Goal: Information Seeking & Learning: Learn about a topic

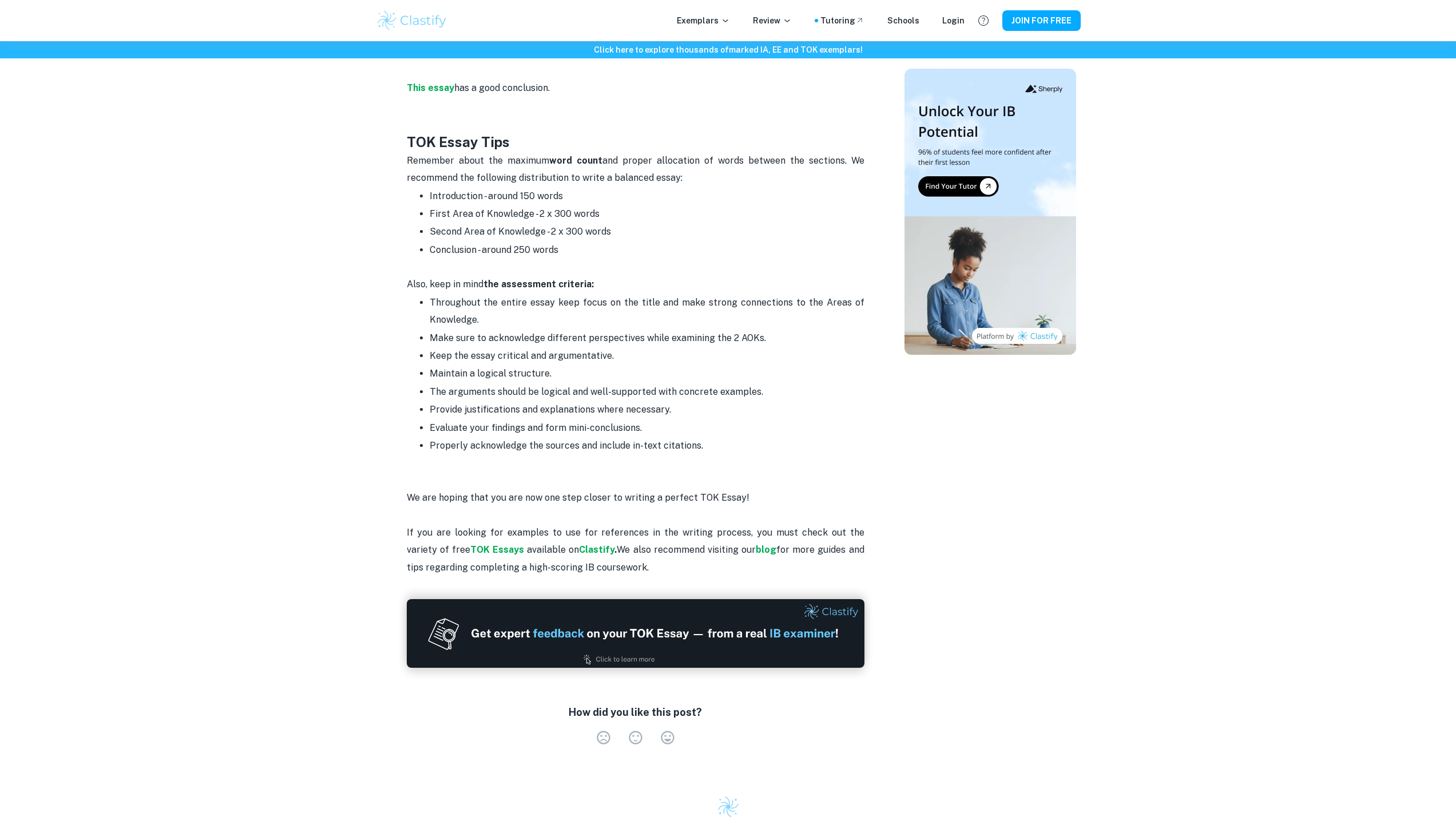
scroll to position [1760, 0]
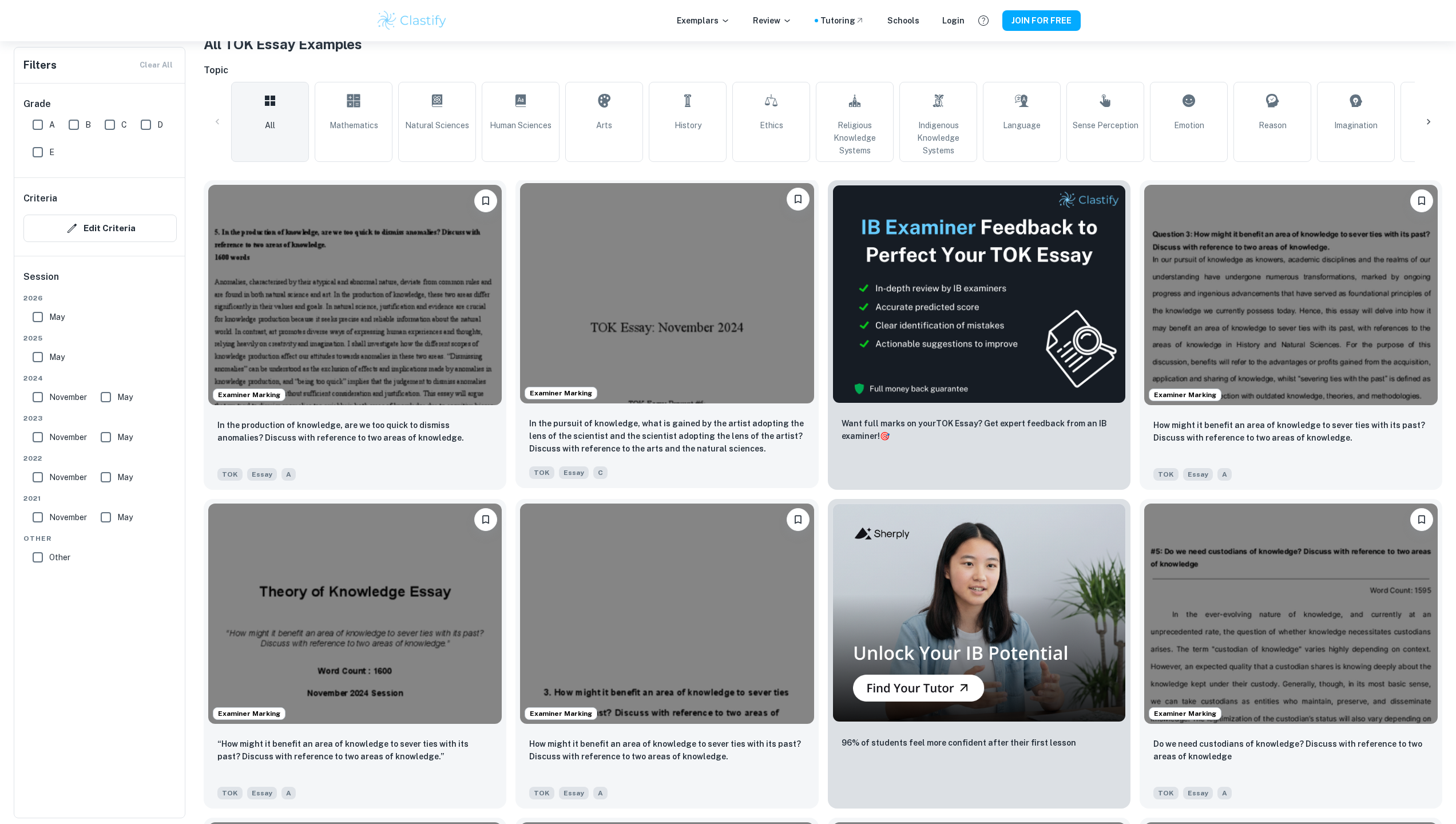
scroll to position [239, 0]
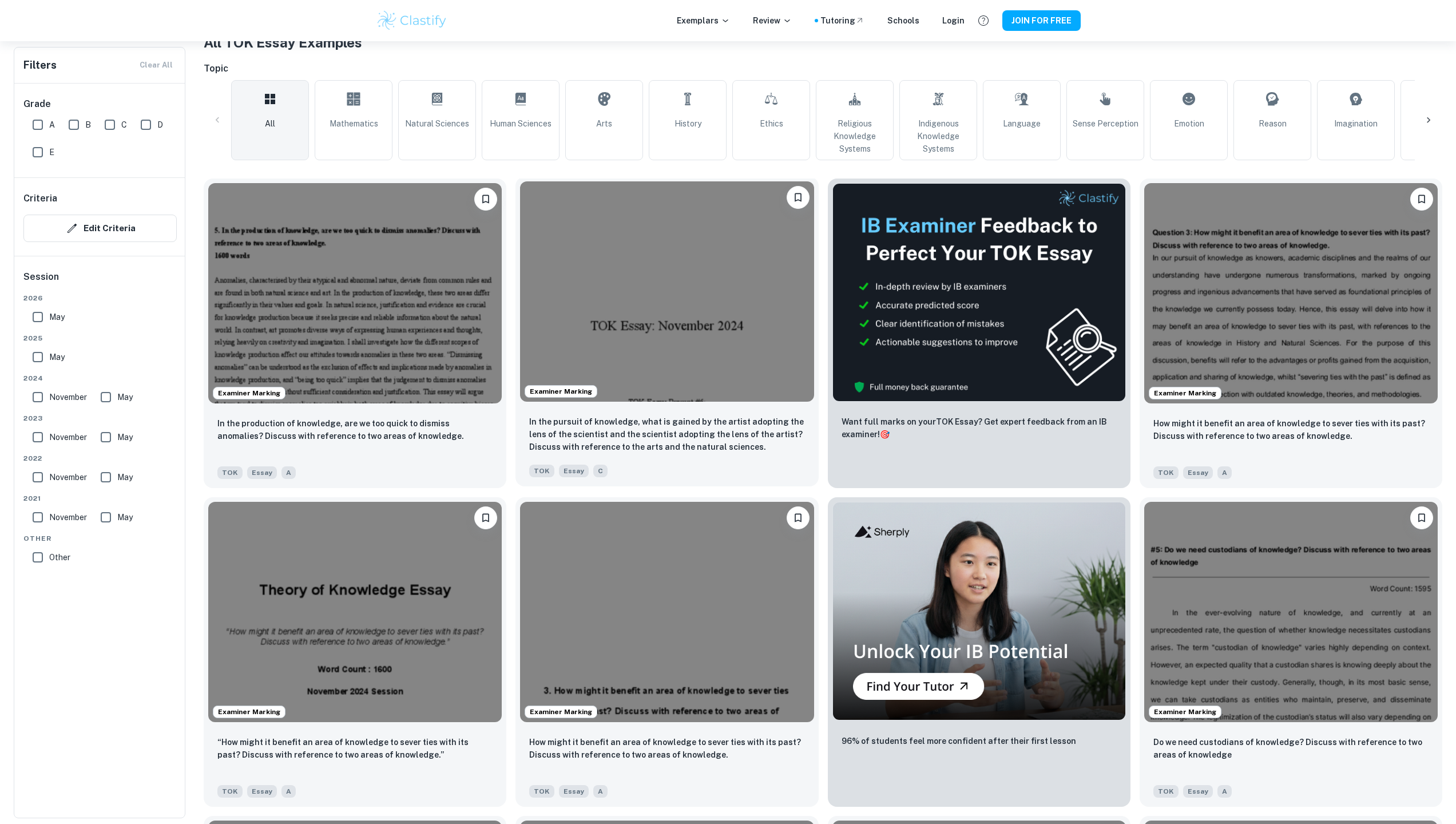
click at [684, 324] on img at bounding box center [667, 292] width 294 height 221
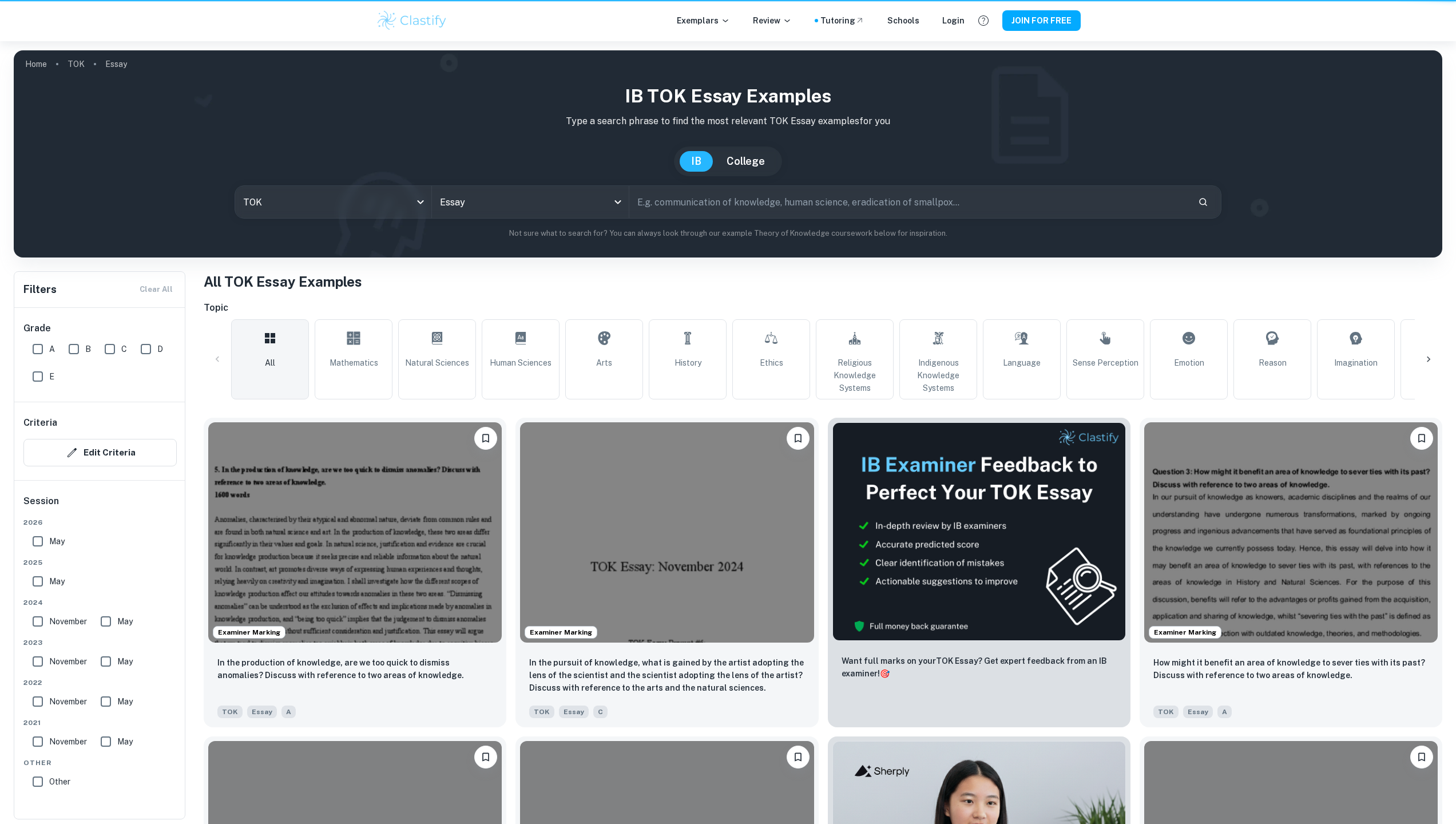
scroll to position [239, 0]
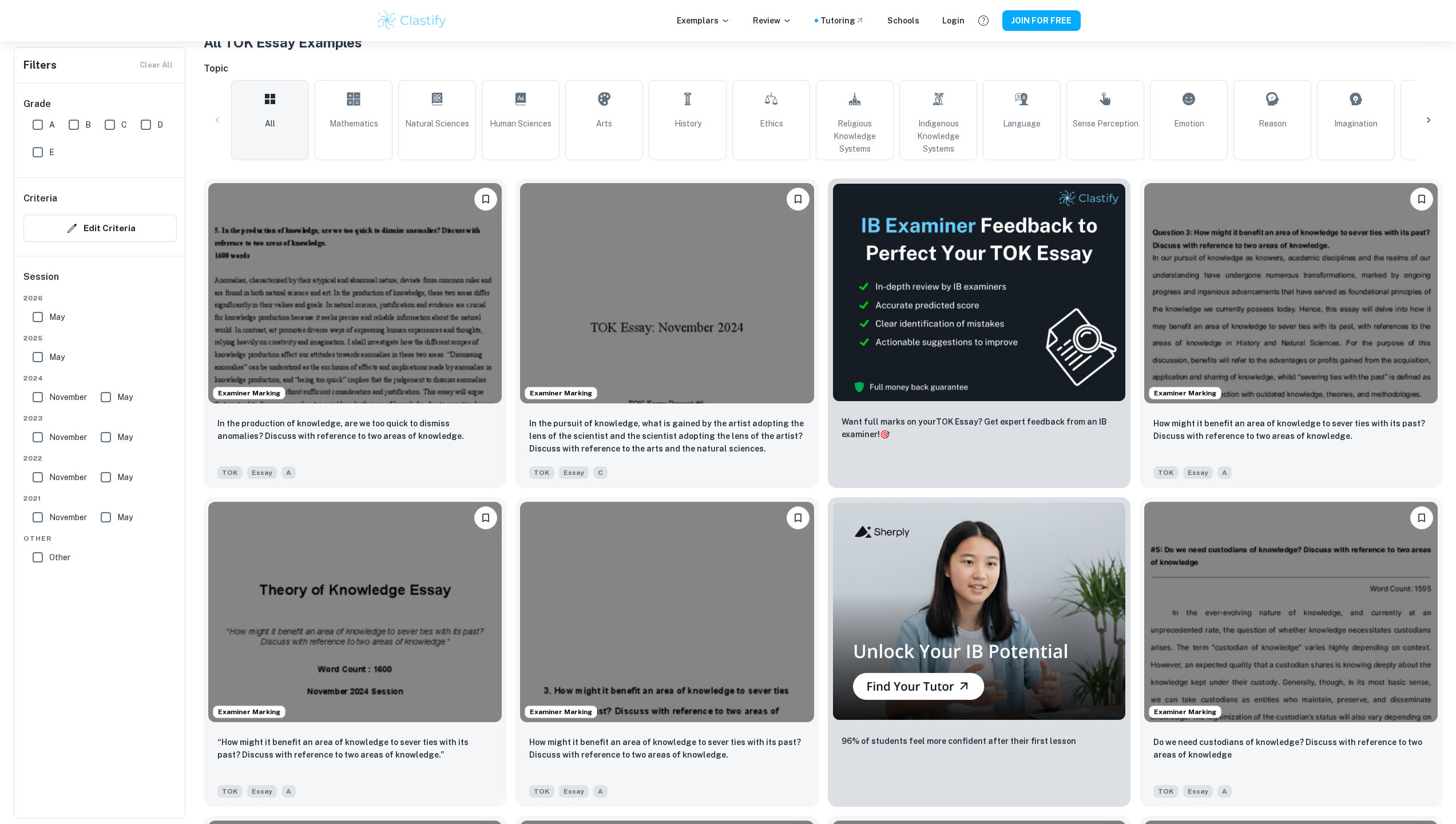
click at [40, 129] on input "A" at bounding box center [37, 125] width 23 height 23
checkbox input "true"
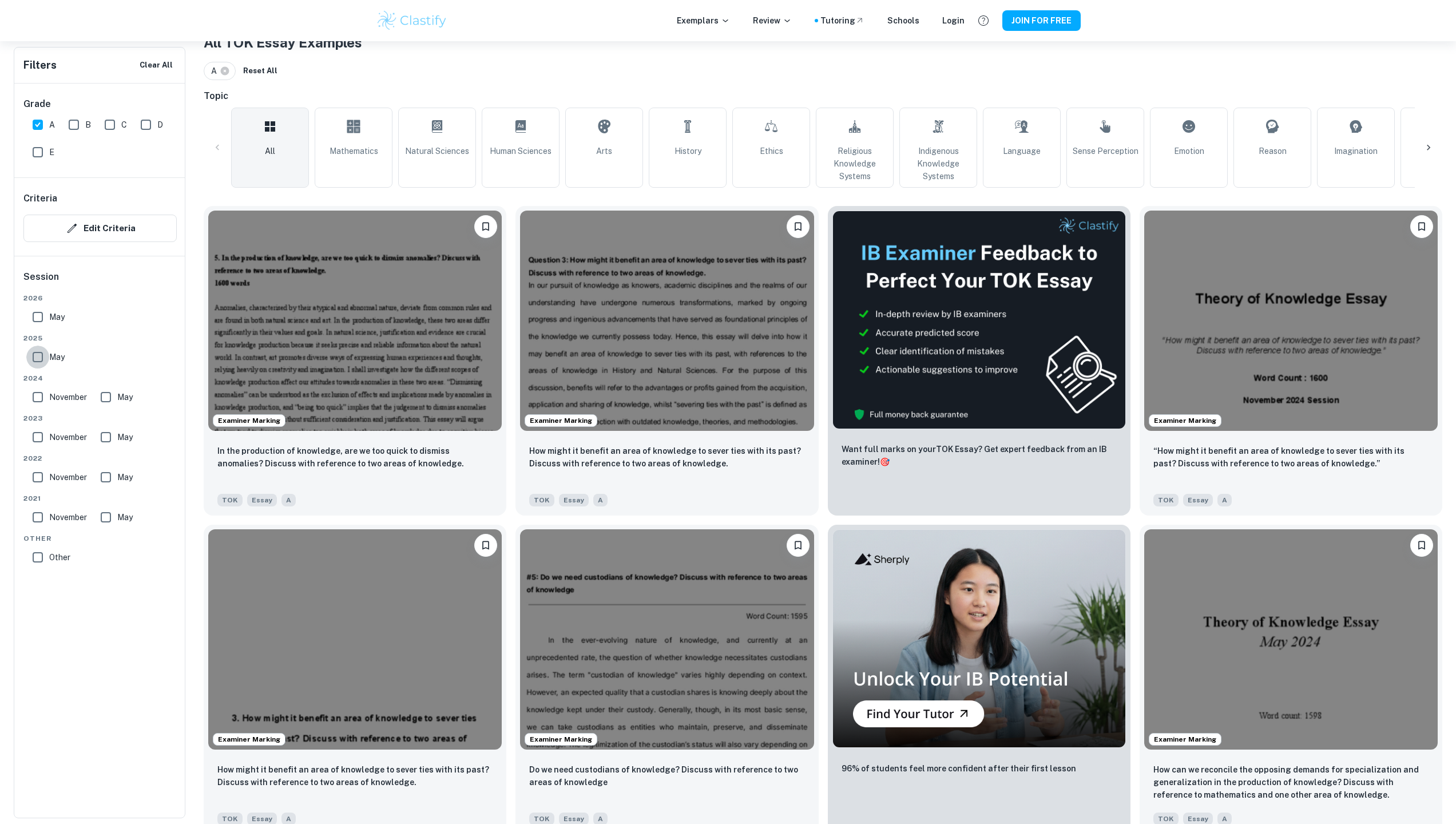
click at [44, 351] on input "May" at bounding box center [37, 357] width 23 height 23
checkbox input "true"
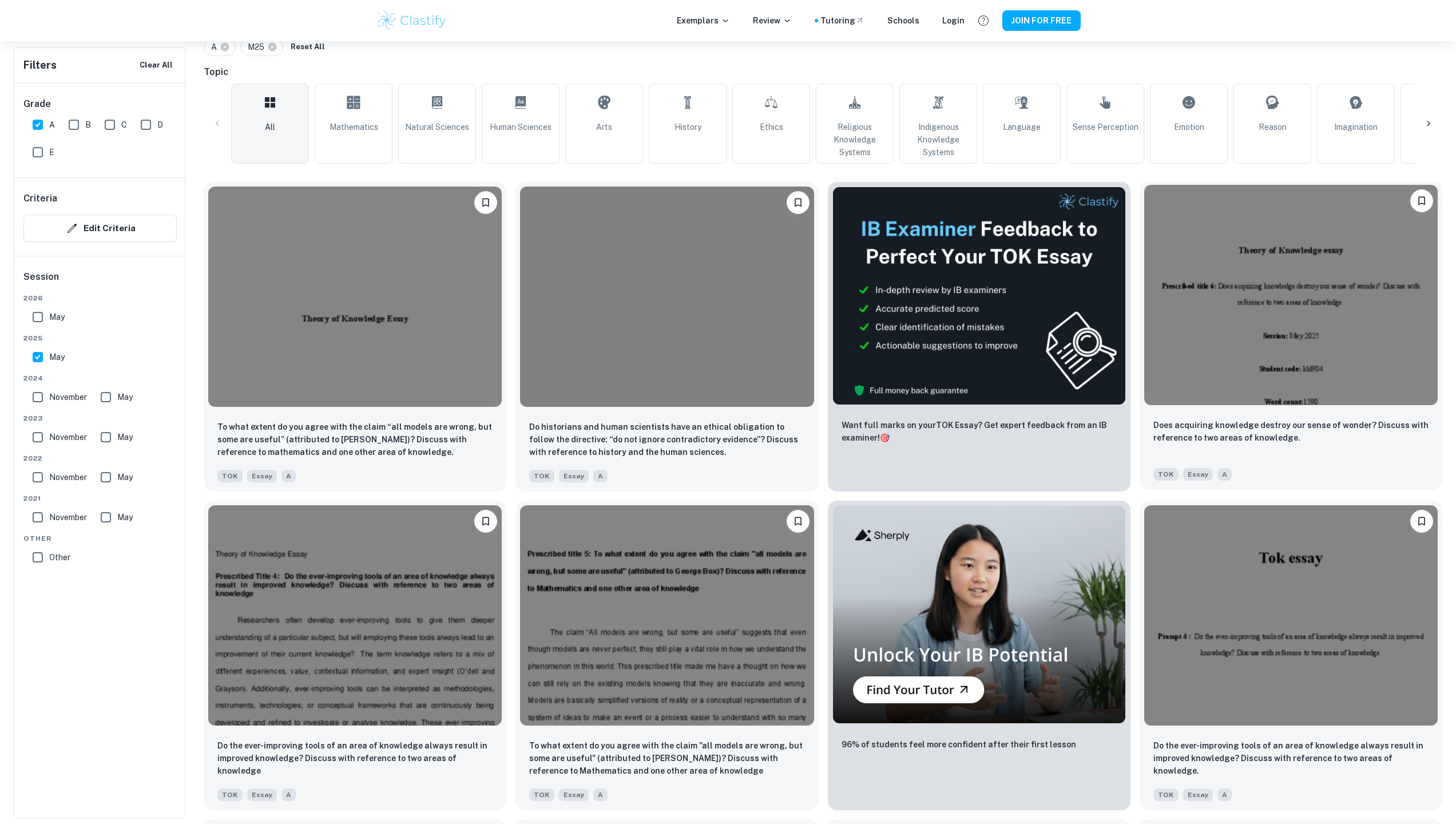
scroll to position [296, 0]
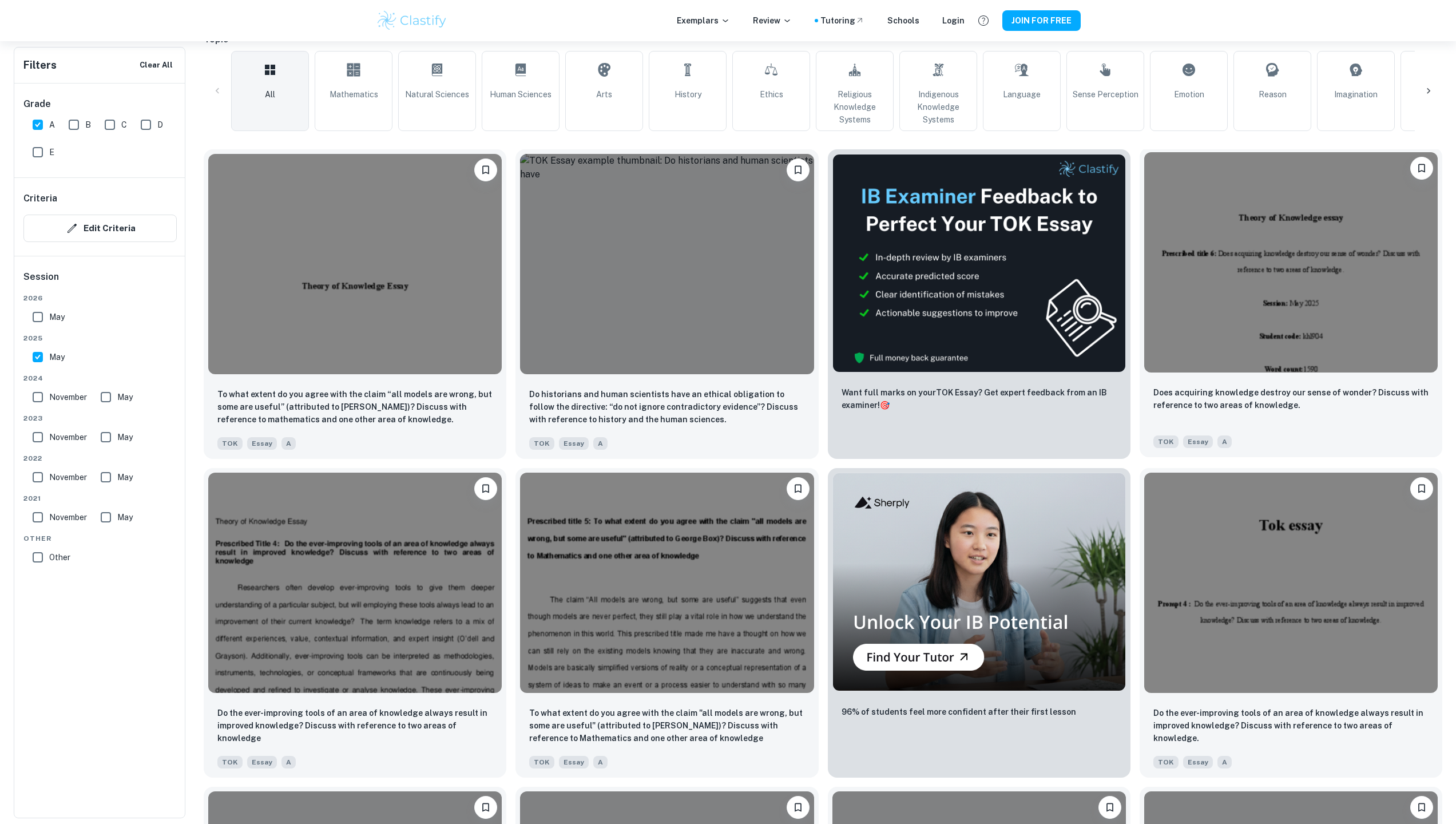
click at [1232, 295] on img at bounding box center [1291, 262] width 294 height 221
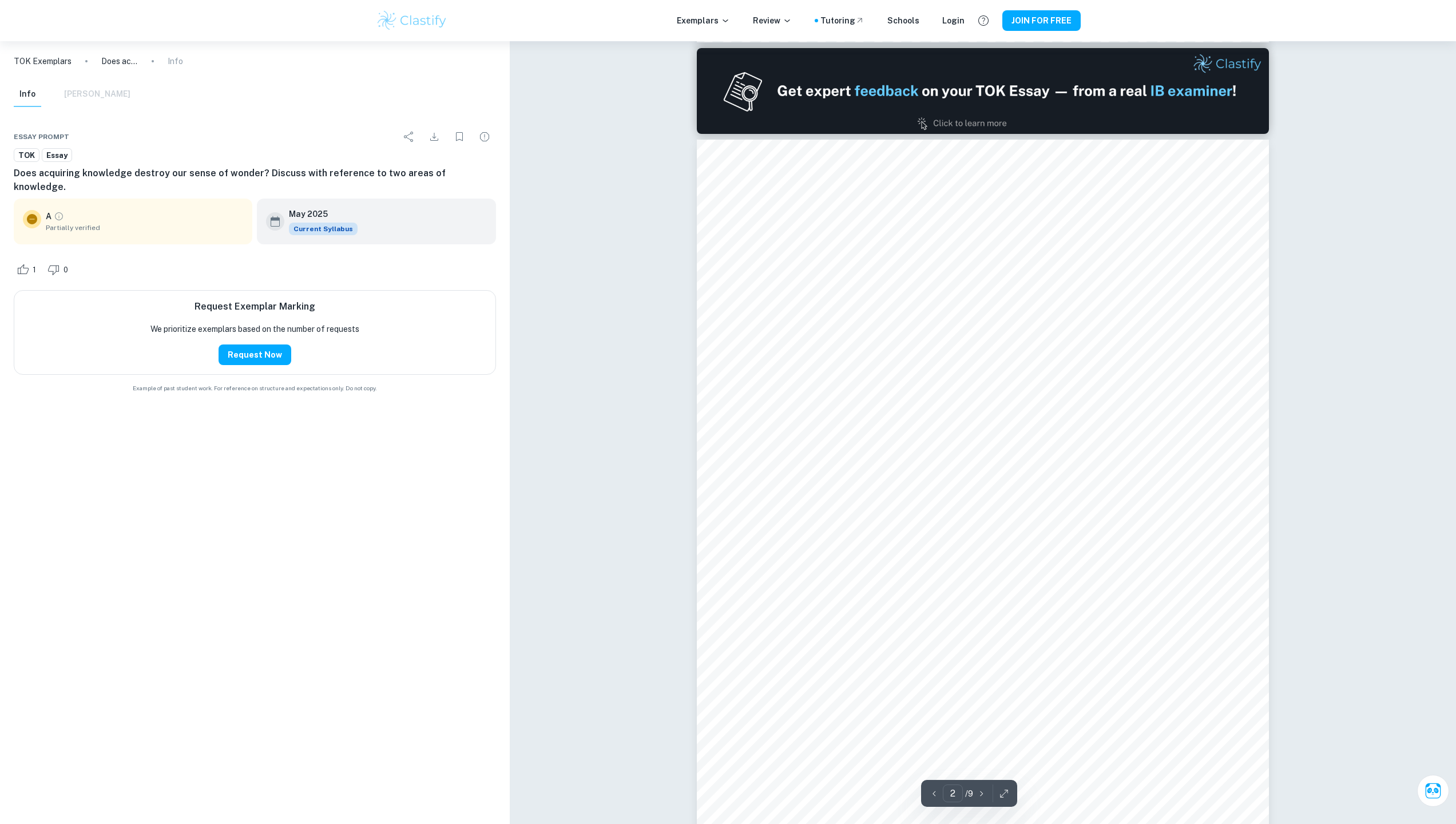
scroll to position [831, 0]
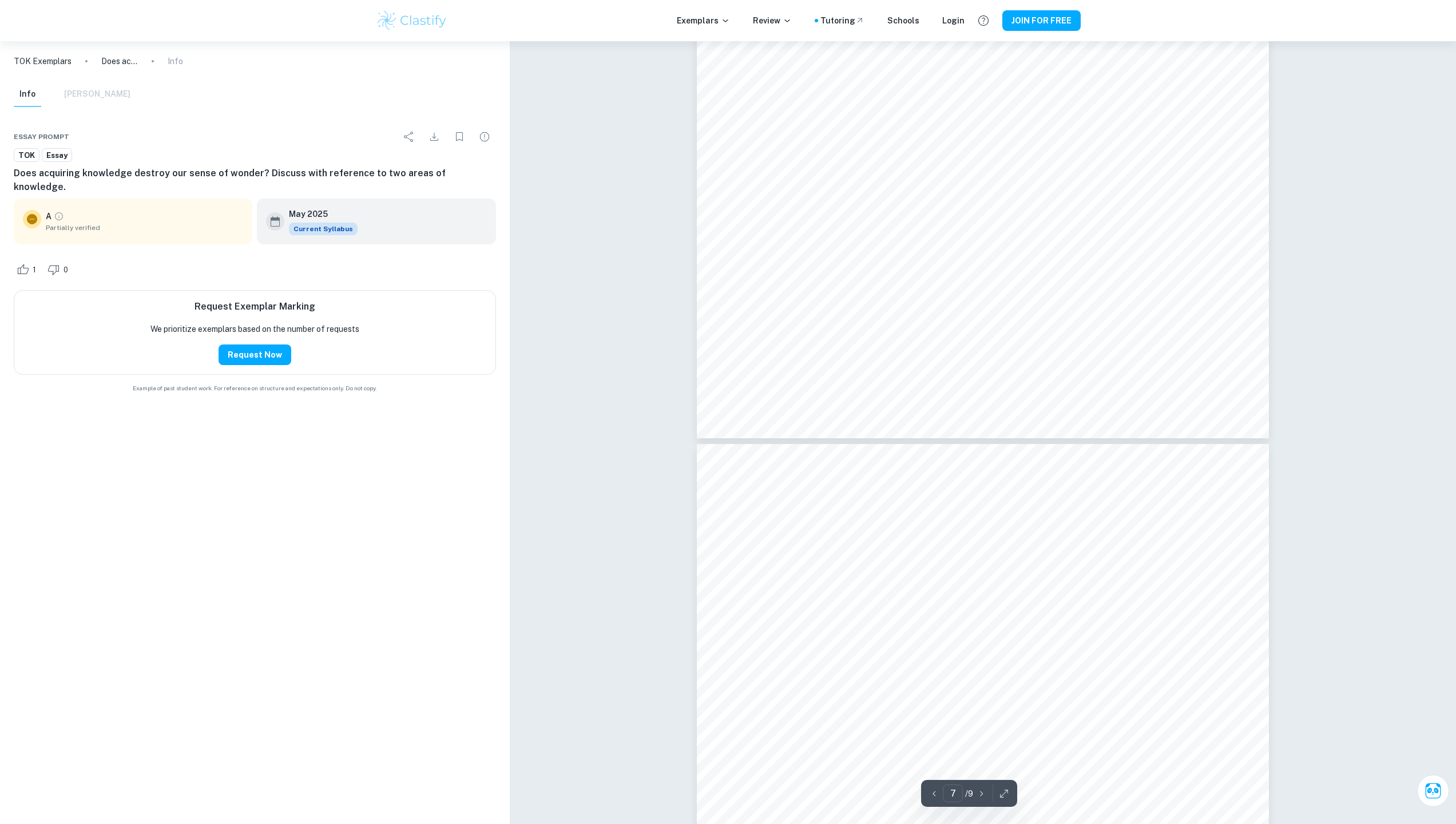
type input "8"
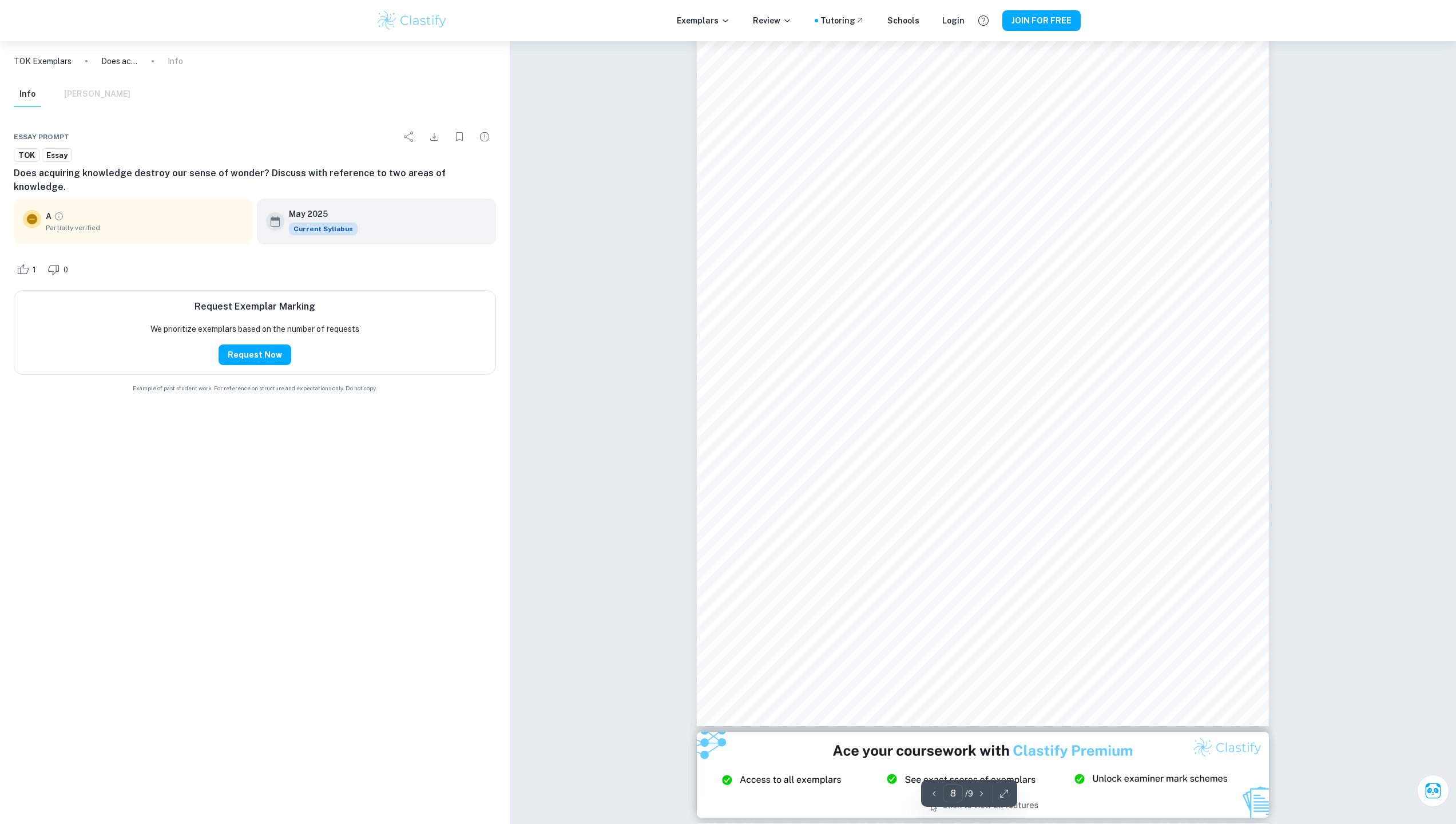
scroll to position [5472, 0]
